Goal: Information Seeking & Learning: Learn about a topic

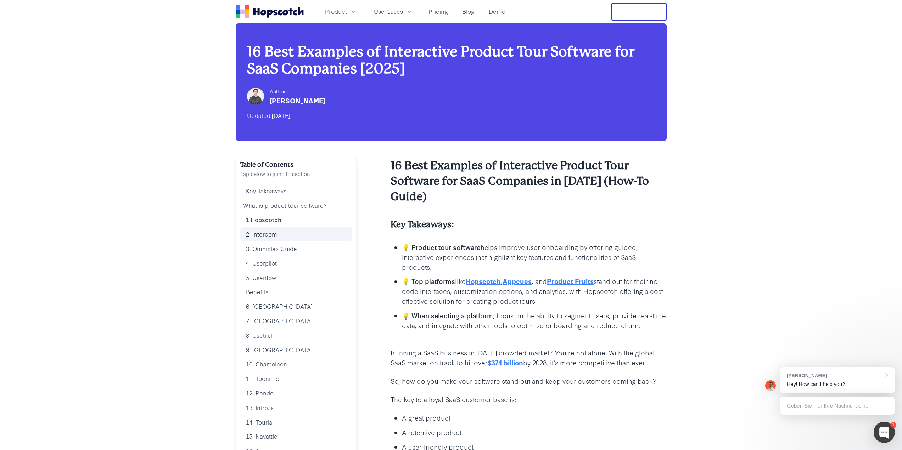
click at [274, 235] on link "2. Intercom" at bounding box center [296, 234] width 112 height 15
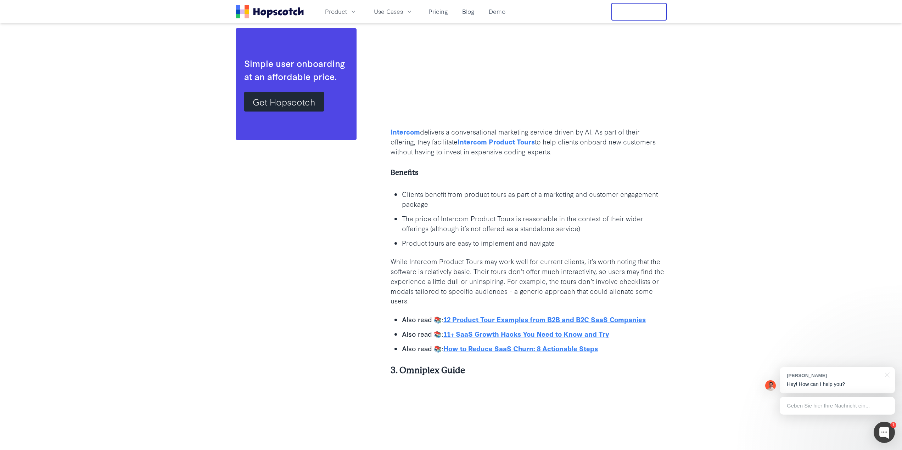
scroll to position [1827, 0]
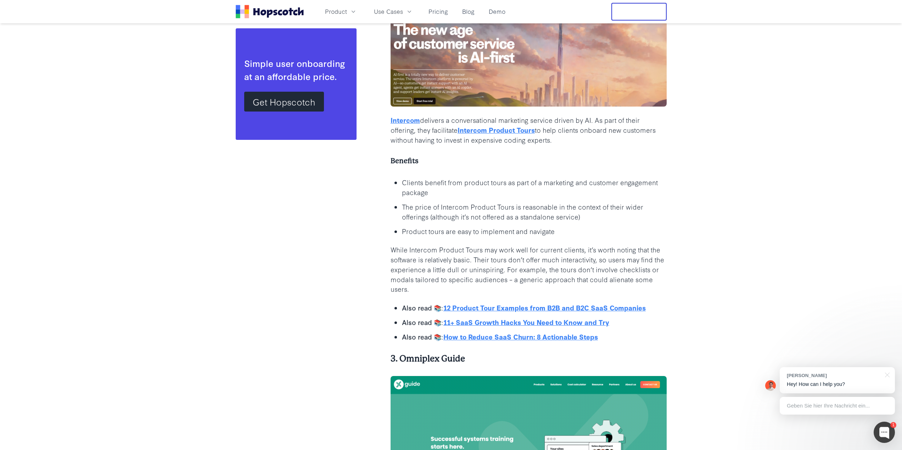
click at [507, 307] on link "12 Product Tour Examples from B2B and B2C SaaS Companies" at bounding box center [544, 308] width 202 height 10
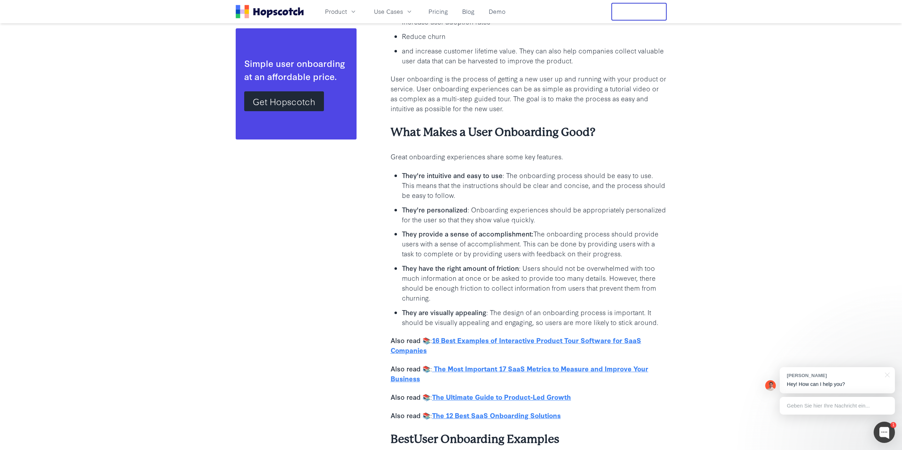
scroll to position [709, 0]
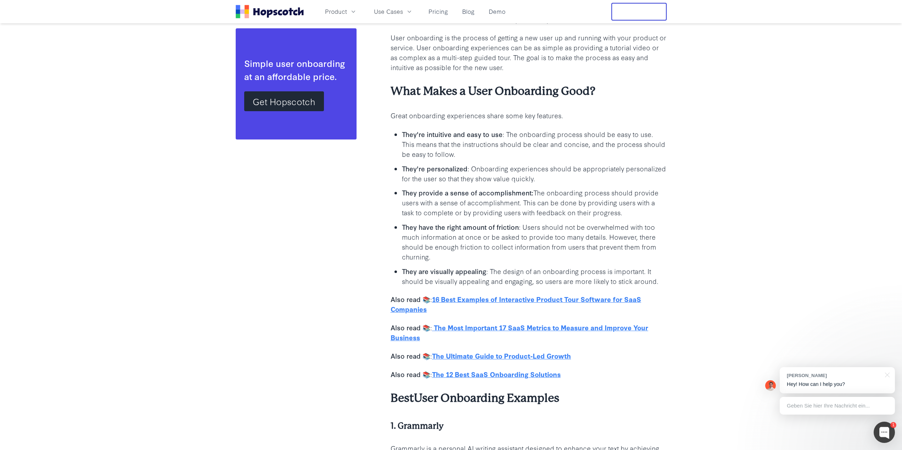
click at [536, 298] on u "16 Best Examples of Interactive Product Tour Software for SaaS Companies" at bounding box center [515, 303] width 250 height 19
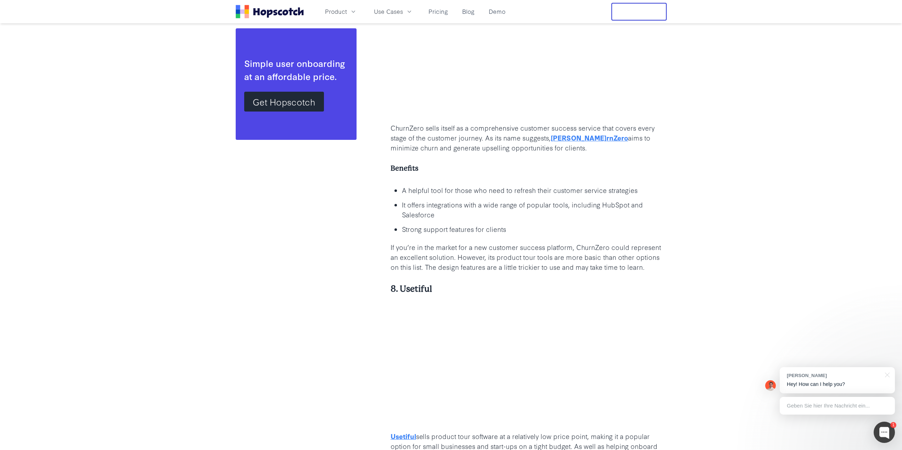
scroll to position [3543, 0]
